Goal: Find contact information: Find contact information

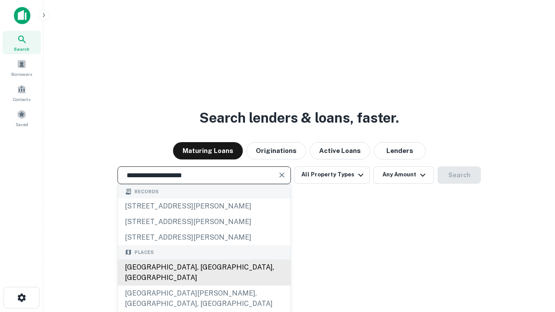
click at [204, 286] on div "[GEOGRAPHIC_DATA], [GEOGRAPHIC_DATA], [GEOGRAPHIC_DATA]" at bounding box center [204, 273] width 172 height 26
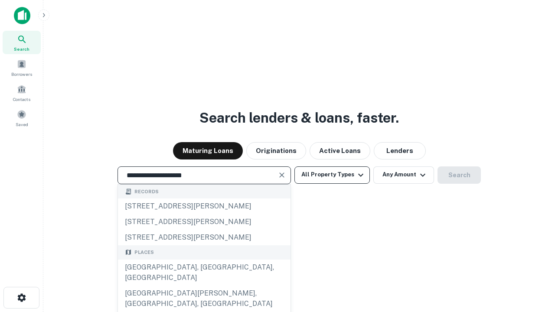
type input "**********"
click at [332, 175] on button "All Property Types" at bounding box center [331, 174] width 75 height 17
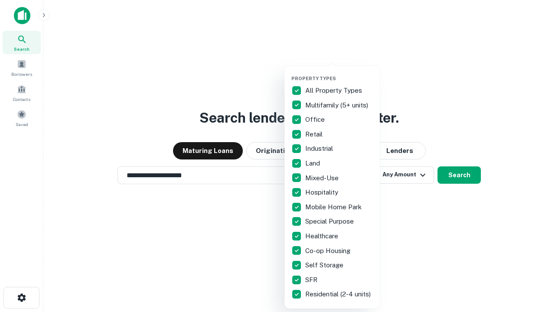
click at [339, 73] on button "button" at bounding box center [338, 73] width 95 height 0
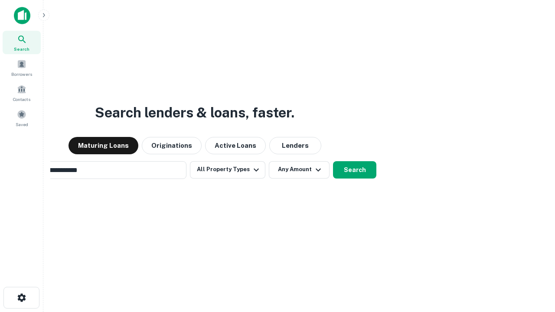
scroll to position [13, 0]
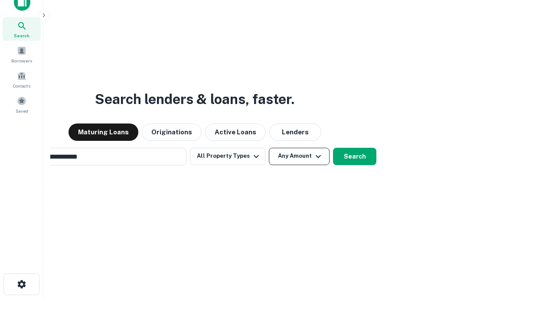
click at [269, 148] on button "Any Amount" at bounding box center [299, 156] width 61 height 17
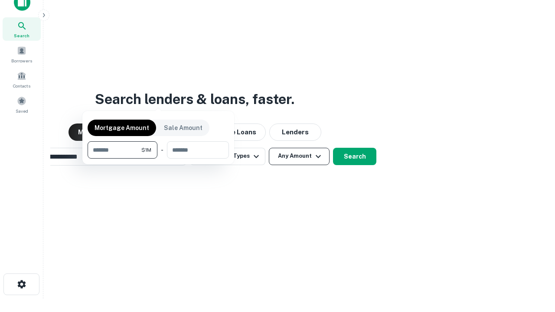
type input "*******"
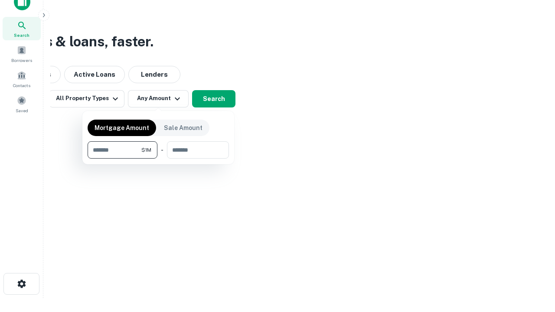
type input "*******"
click at [158, 159] on button "button" at bounding box center [158, 159] width 141 height 0
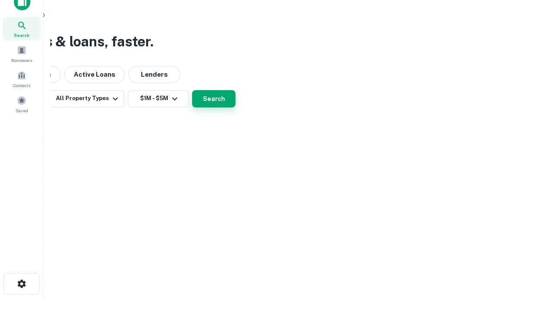
click at [235, 107] on button "Search" at bounding box center [213, 98] width 43 height 17
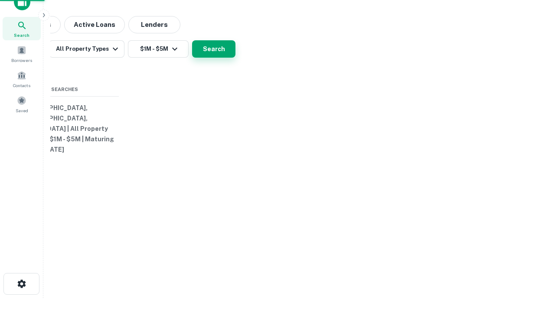
scroll to position [13, 0]
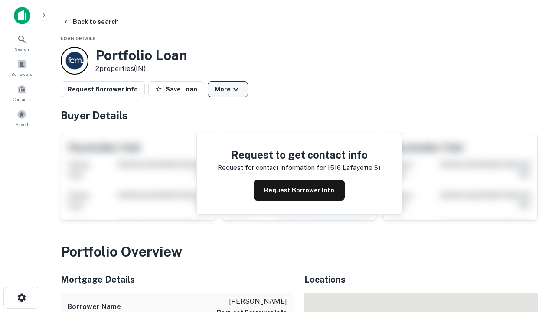
click at [228, 89] on button "More" at bounding box center [228, 89] width 40 height 16
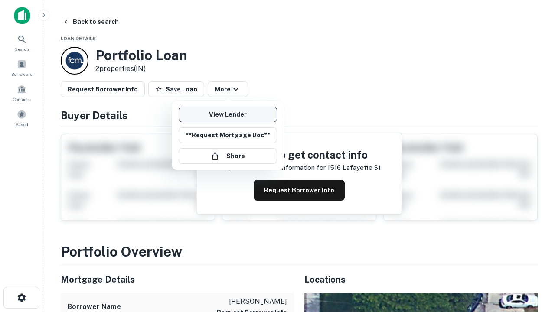
click at [228, 114] on link "View Lender" at bounding box center [228, 115] width 98 height 16
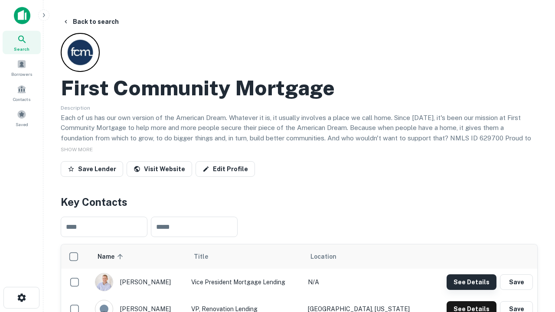
click at [471, 282] on button "See Details" at bounding box center [471, 282] width 50 height 16
click at [21, 298] on icon "button" at bounding box center [21, 298] width 10 height 10
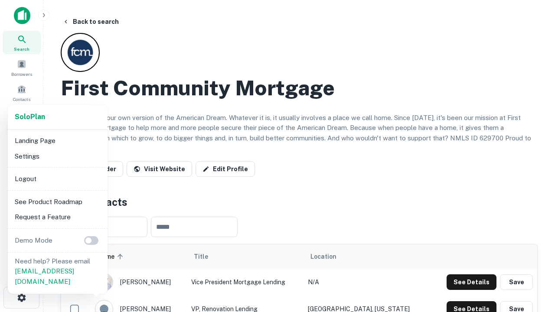
click at [57, 179] on li "Logout" at bounding box center [57, 179] width 93 height 16
